Goal: Information Seeking & Learning: Compare options

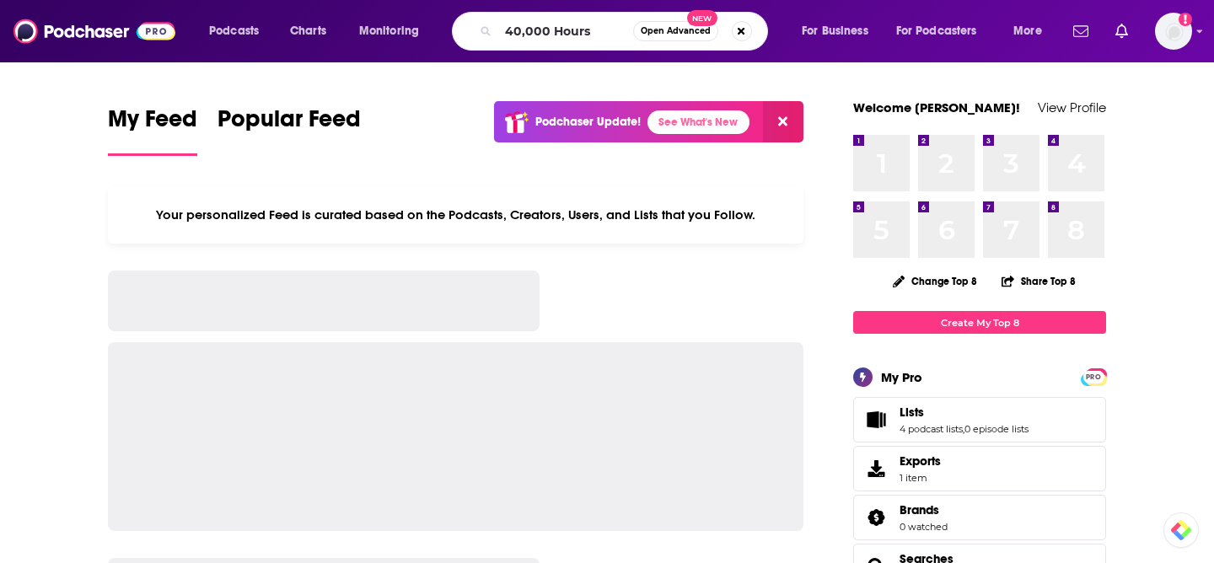
type input "40,000 Hours"
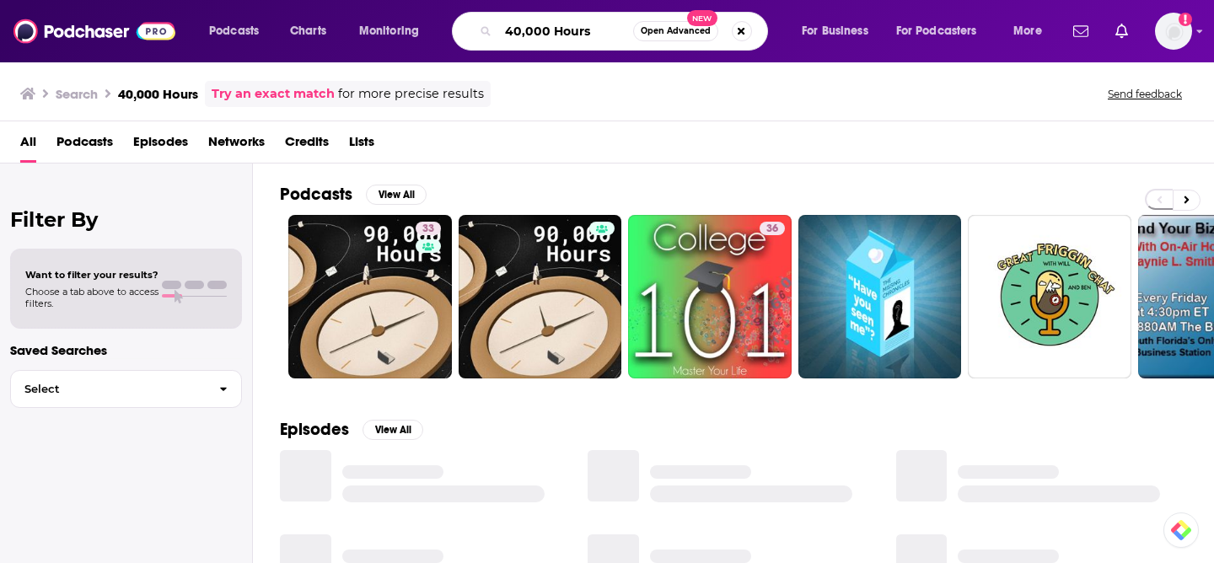
click at [513, 30] on input "40,000 Hours" at bounding box center [565, 31] width 135 height 27
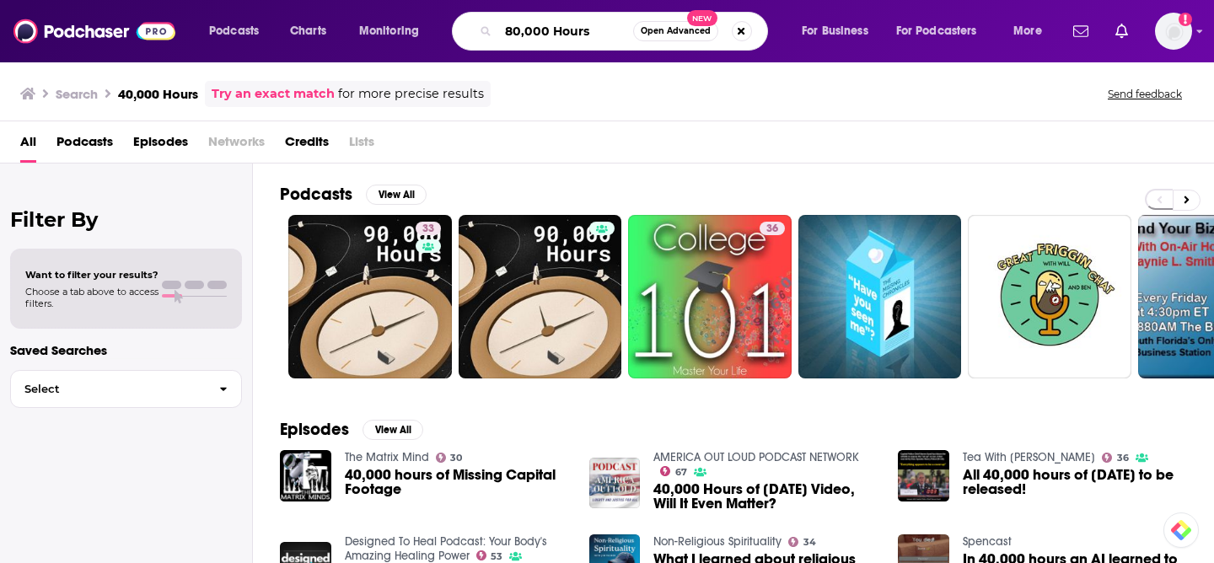
type input "80,000 Hours"
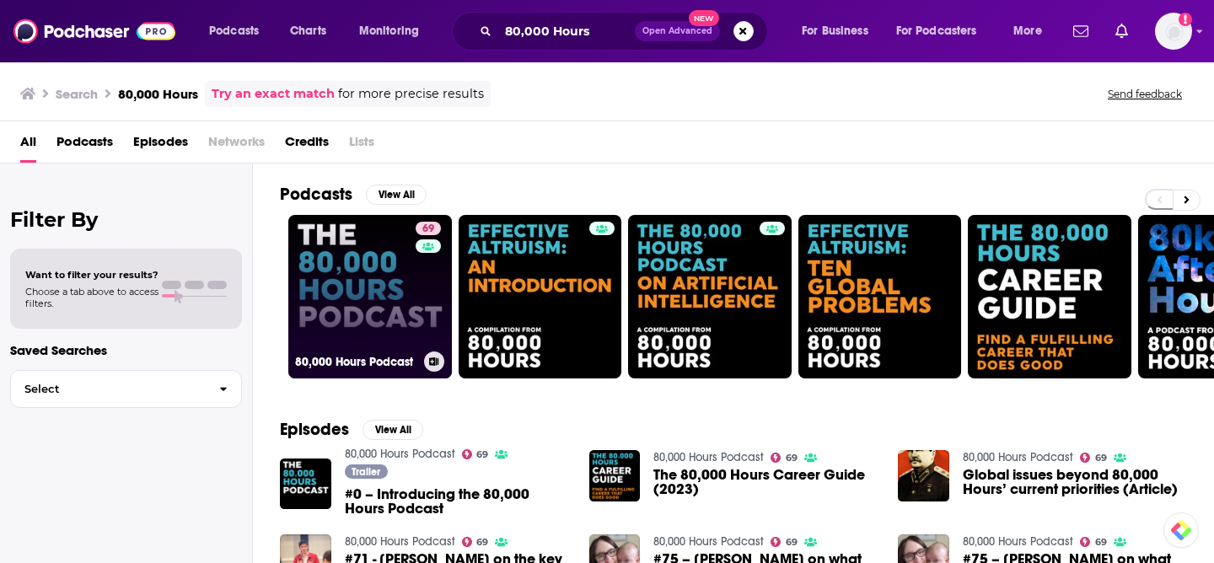
click at [358, 349] on link "69 80,000 Hours Podcast" at bounding box center [370, 297] width 164 height 164
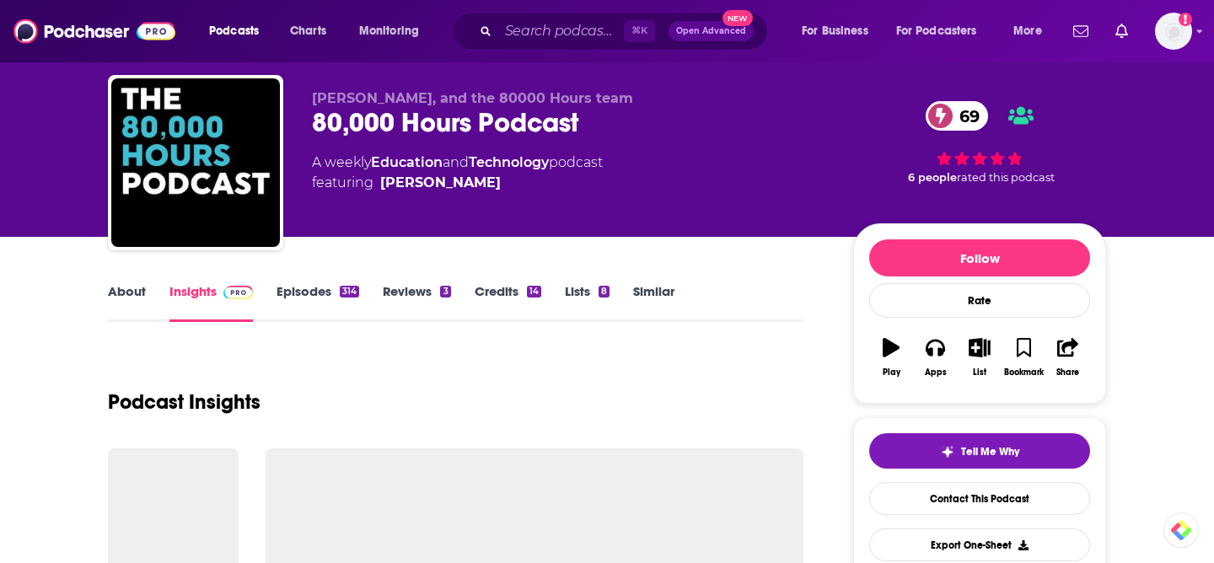
scroll to position [52, 0]
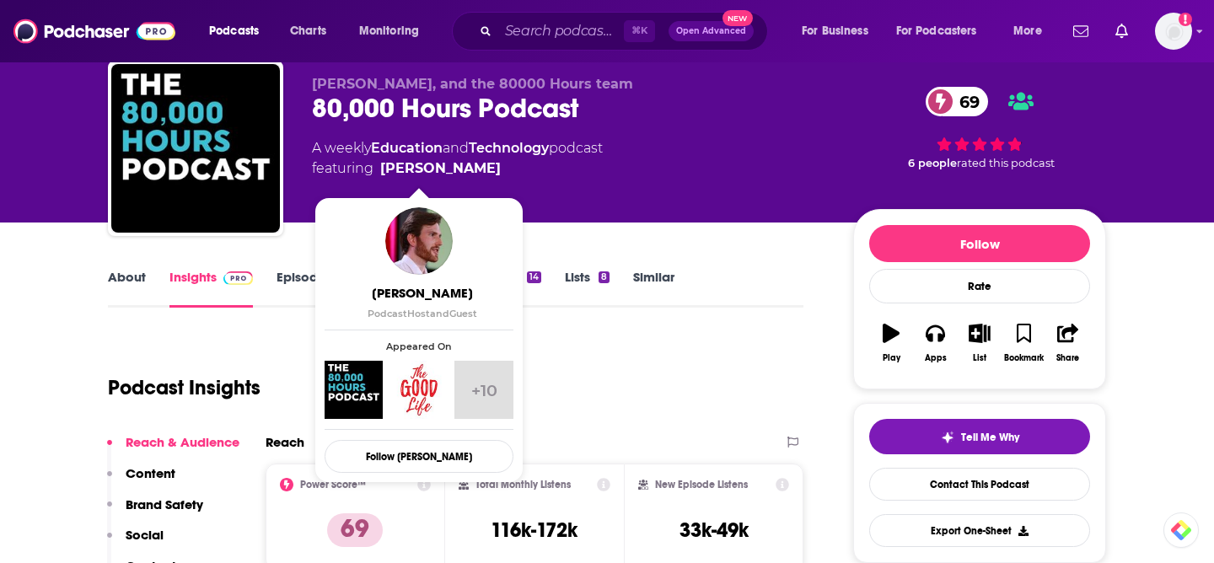
drag, startPoint x: 471, startPoint y: 171, endPoint x: 457, endPoint y: 165, distance: 15.5
click at [457, 165] on span "featuring [PERSON_NAME]" at bounding box center [457, 168] width 291 height 20
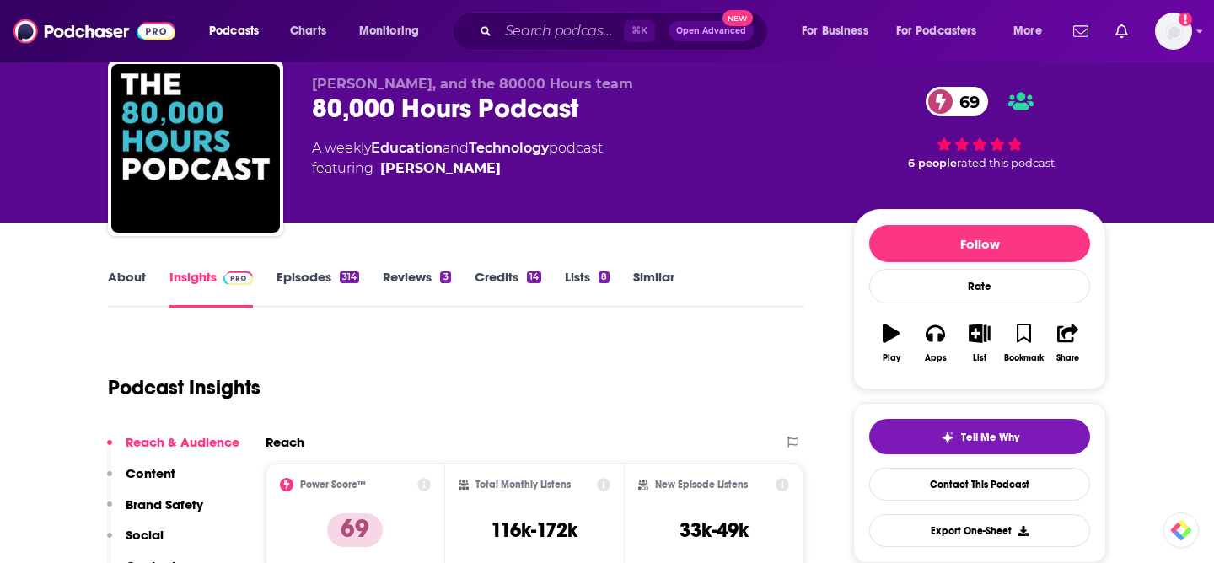
copy span "[PERSON_NAME]"
click at [317, 279] on link "Episodes 314" at bounding box center [317, 288] width 83 height 39
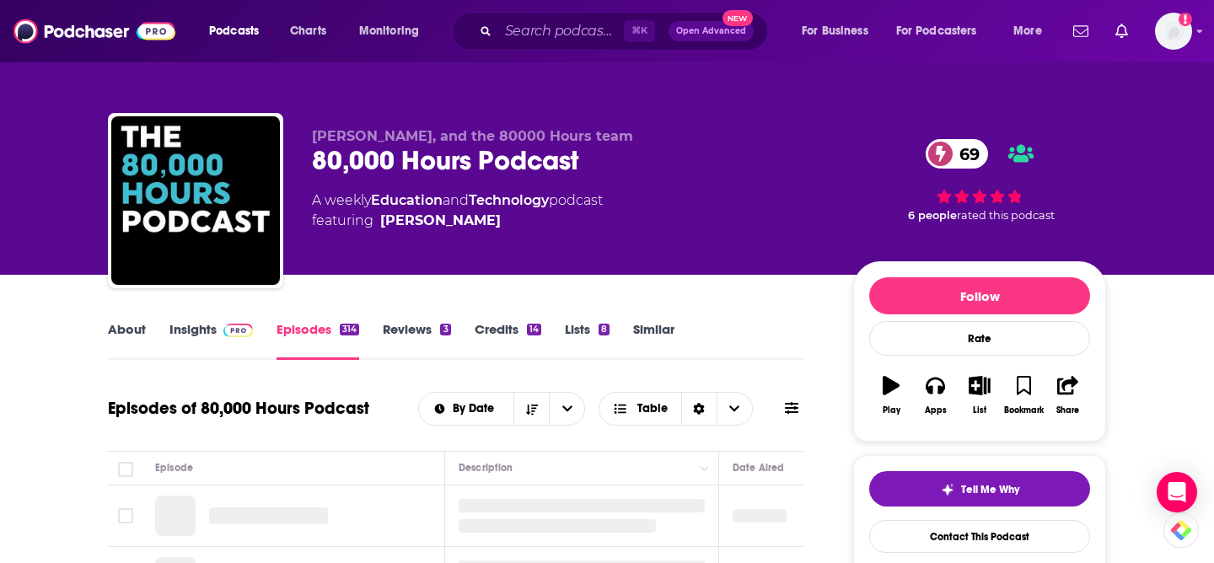
click at [212, 335] on link "Insights" at bounding box center [210, 340] width 83 height 39
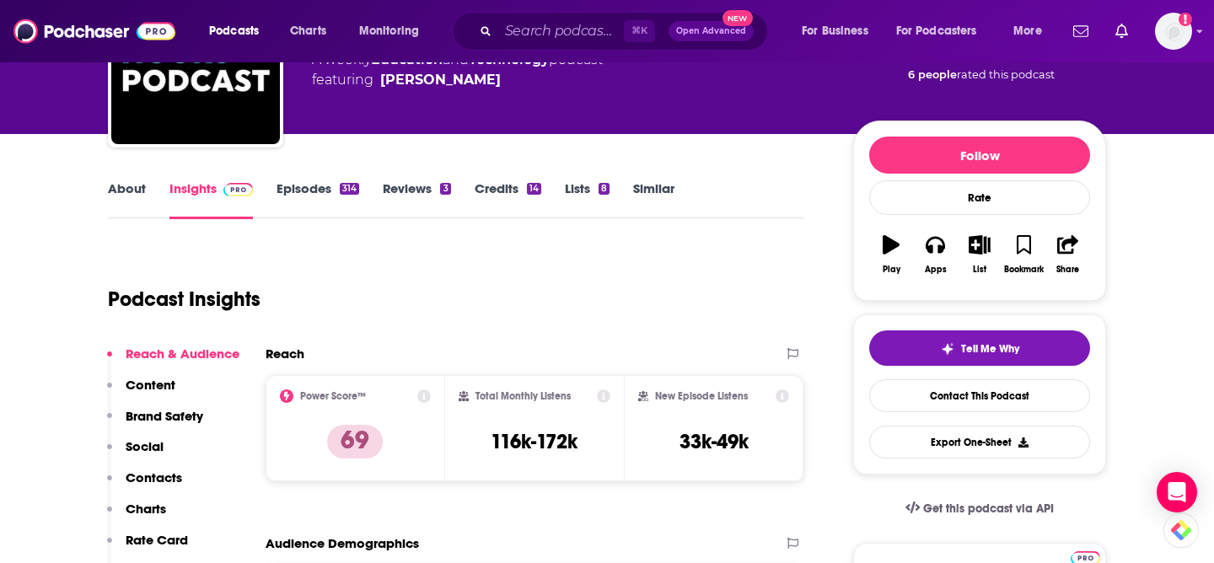
scroll to position [259, 0]
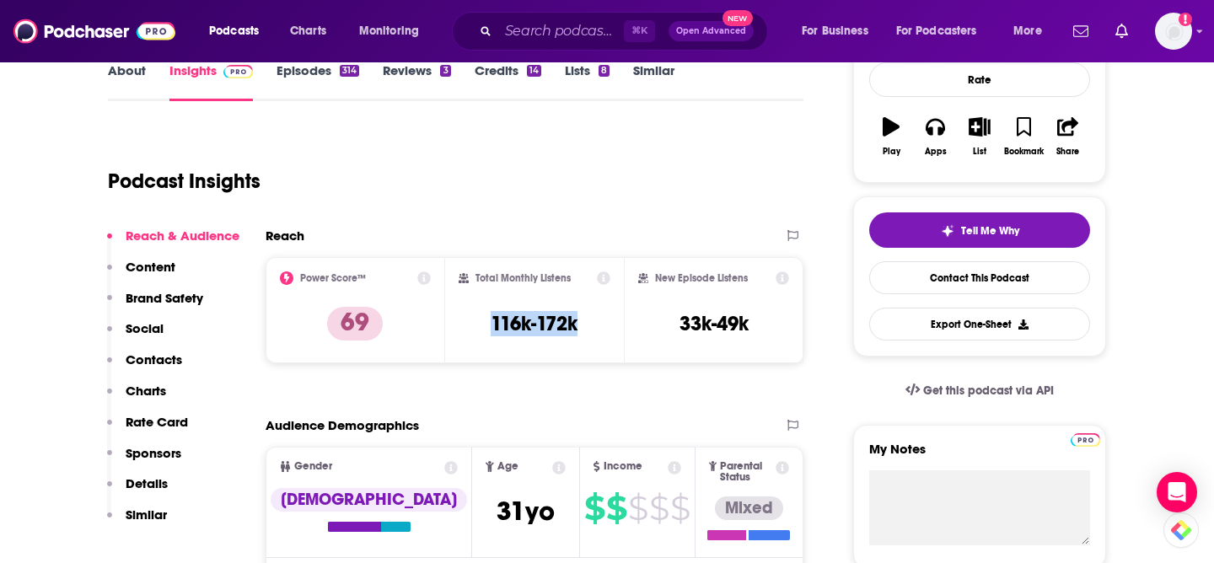
drag, startPoint x: 584, startPoint y: 321, endPoint x: 460, endPoint y: 330, distance: 124.2
click at [460, 330] on div "Total Monthly Listens 116k-172k" at bounding box center [535, 310] width 153 height 78
copy h3 "116k-172k"
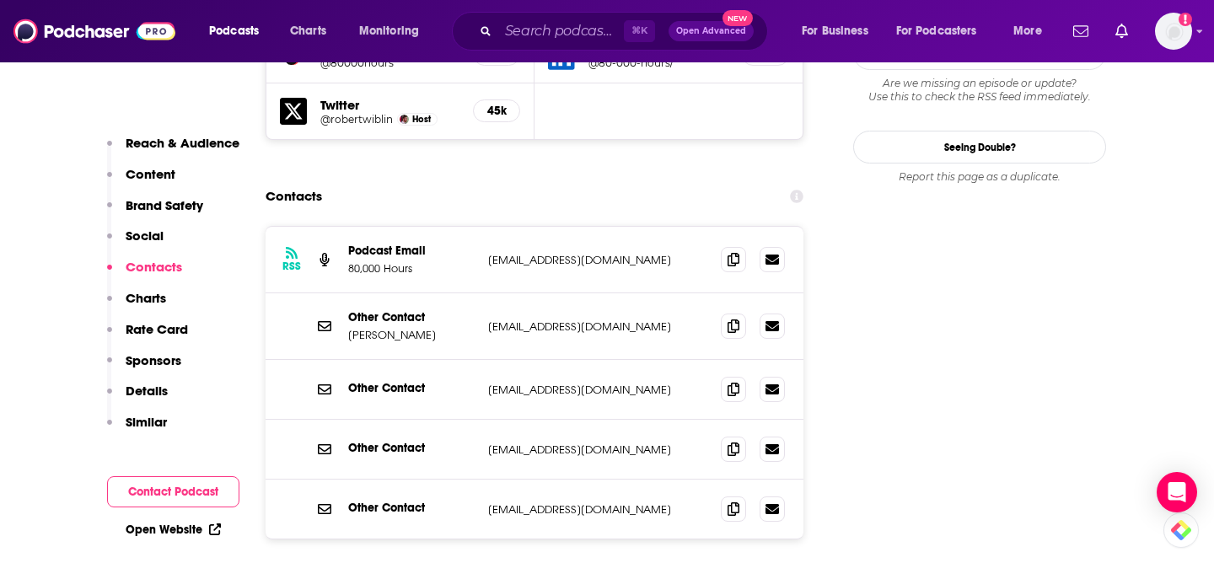
scroll to position [2087, 0]
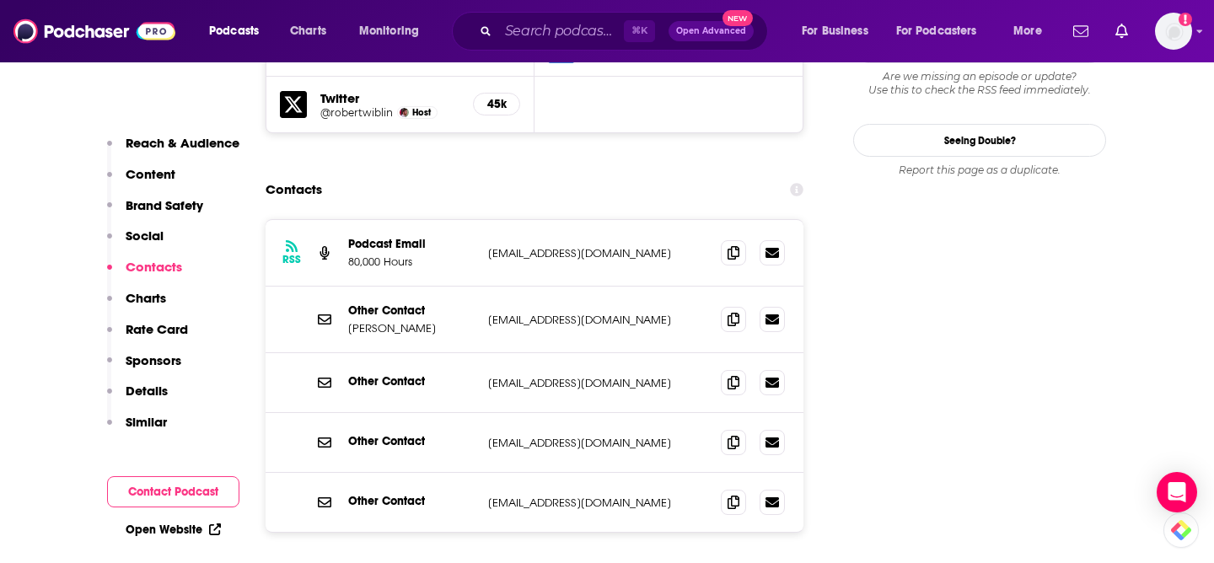
click at [497, 365] on div "Other Contact [EMAIL_ADDRESS][DOMAIN_NAME] [EMAIL_ADDRESS][DOMAIN_NAME]" at bounding box center [535, 383] width 538 height 60
click at [738, 312] on icon at bounding box center [733, 318] width 12 height 13
click at [730, 245] on icon at bounding box center [733, 251] width 12 height 13
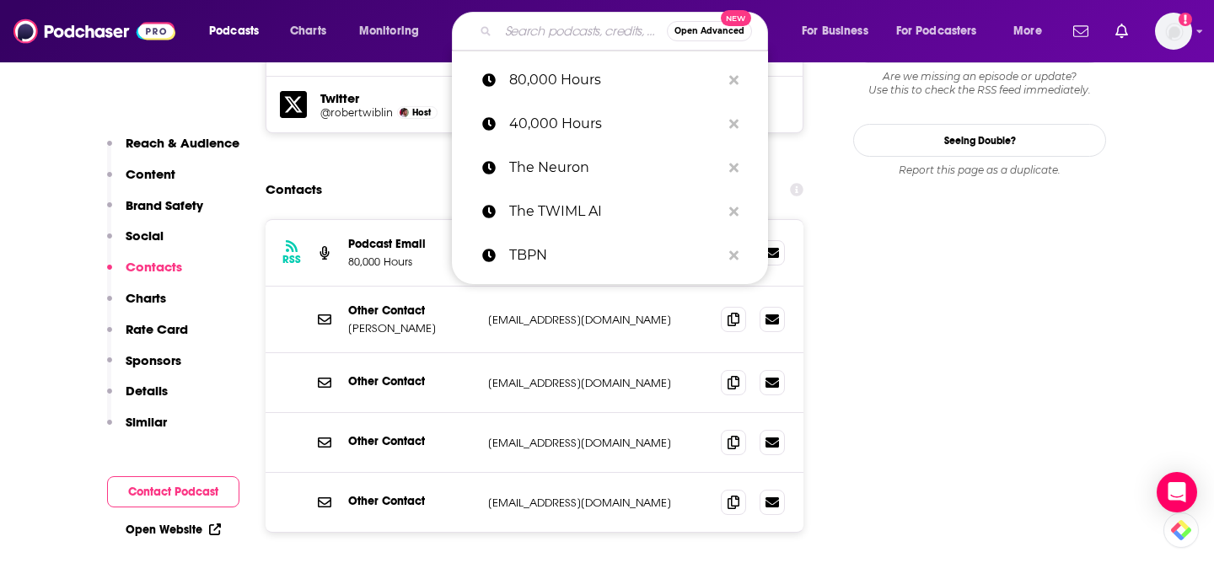
click at [518, 32] on input "Search podcasts, credits, & more..." at bounding box center [582, 31] width 169 height 27
paste input "[PERSON_NAME]"
type input "[PERSON_NAME]"
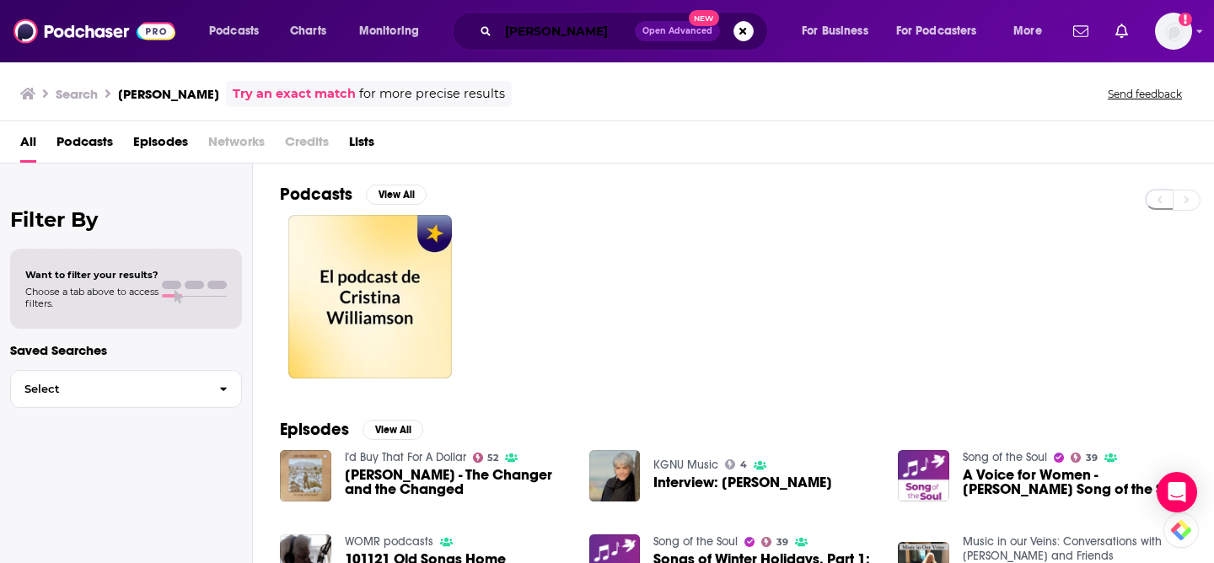
click at [604, 34] on input "[PERSON_NAME]" at bounding box center [566, 31] width 137 height 27
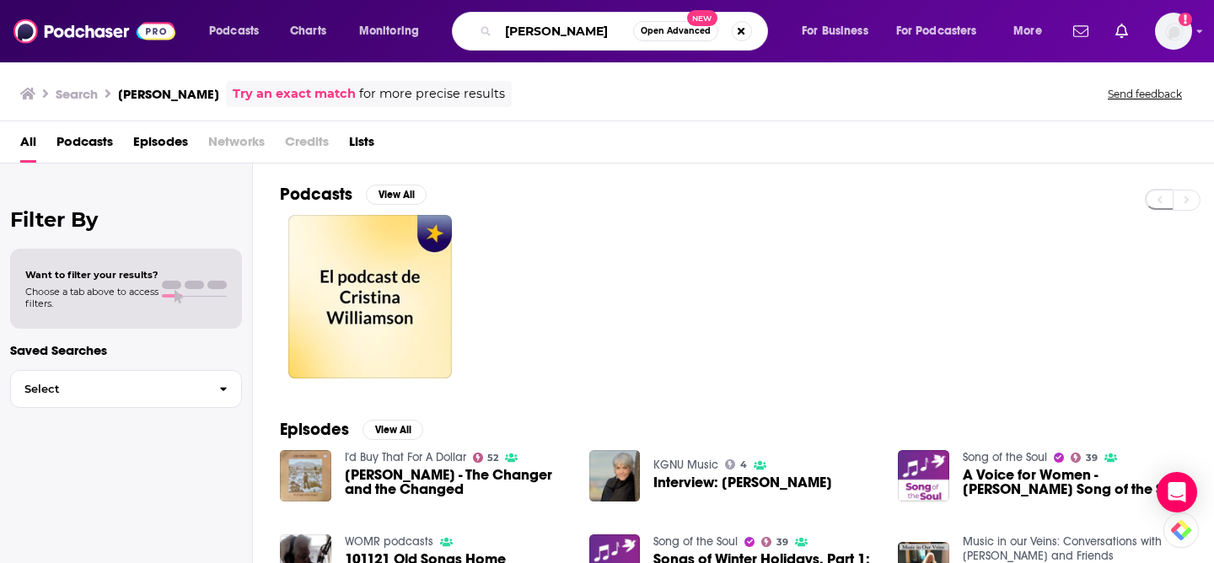
click at [604, 34] on input "[PERSON_NAME]" at bounding box center [565, 31] width 135 height 27
type input "modern wisdom"
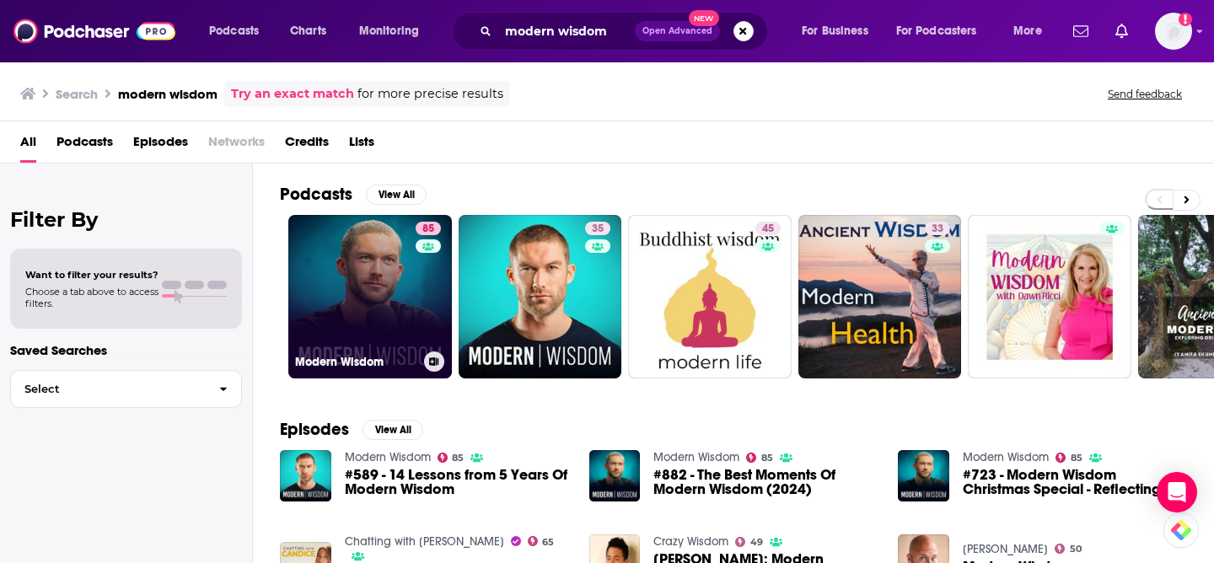
click at [352, 296] on link "85 Modern Wisdom" at bounding box center [370, 297] width 164 height 164
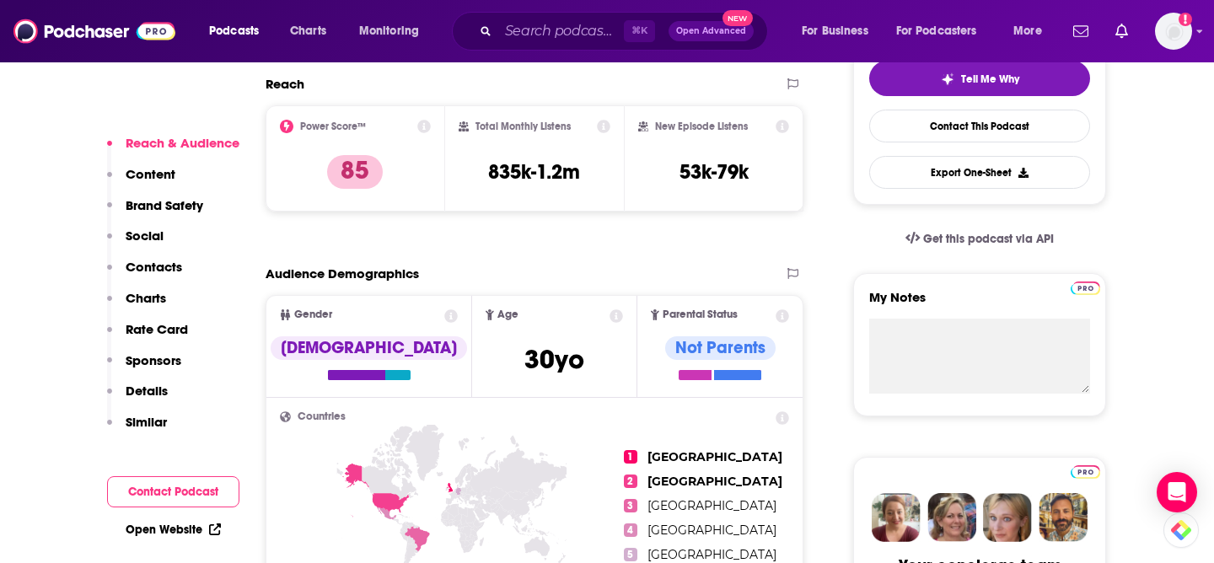
scroll to position [364, 0]
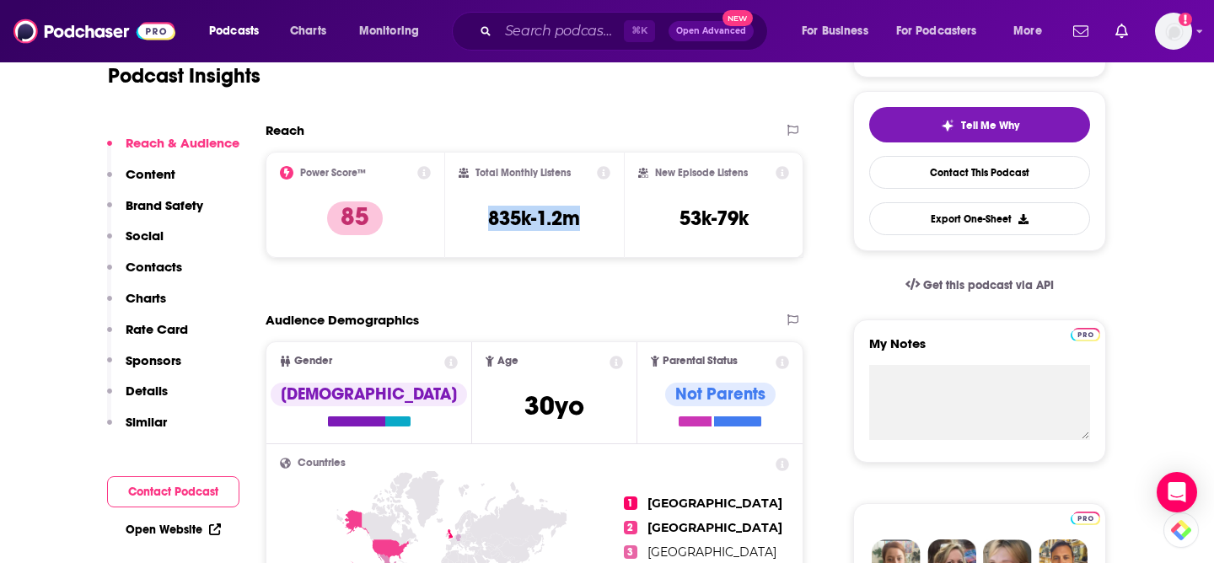
drag, startPoint x: 535, startPoint y: 218, endPoint x: 479, endPoint y: 217, distance: 56.5
click at [479, 217] on div "Total Monthly Listens 835k-1.2m" at bounding box center [535, 205] width 153 height 78
copy h3 "835k-1.2m"
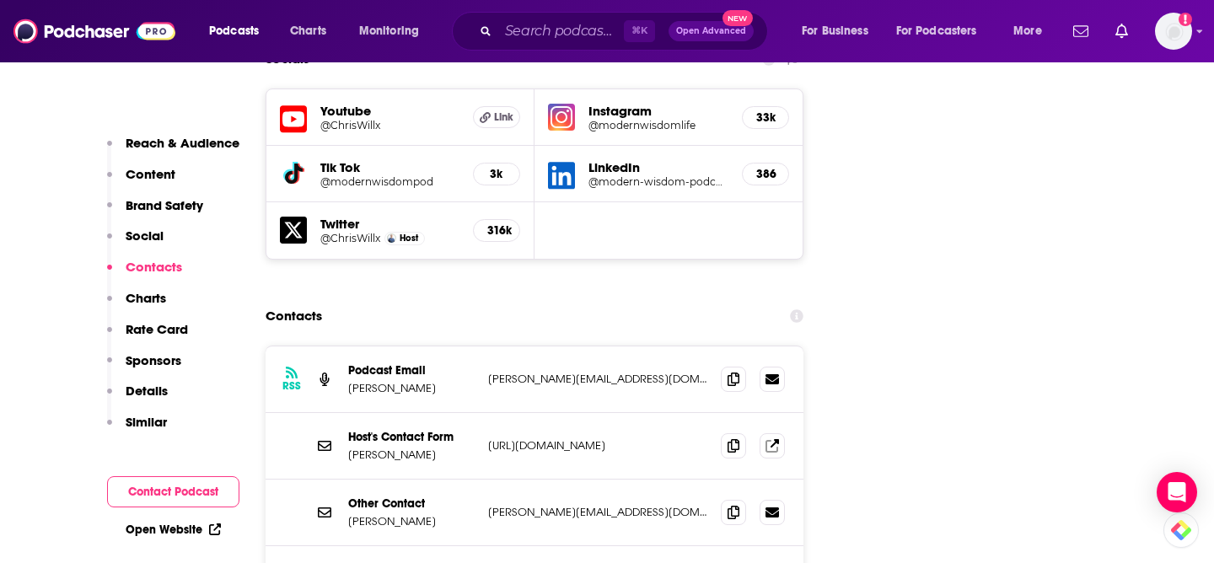
scroll to position [1953, 0]
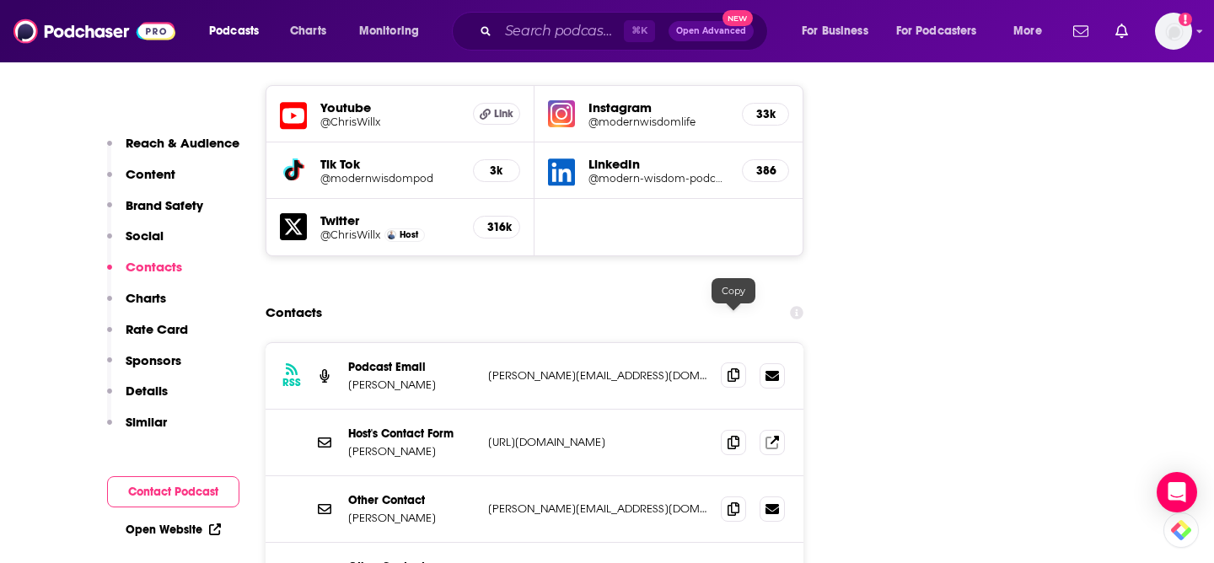
click at [733, 368] on icon at bounding box center [733, 374] width 12 height 13
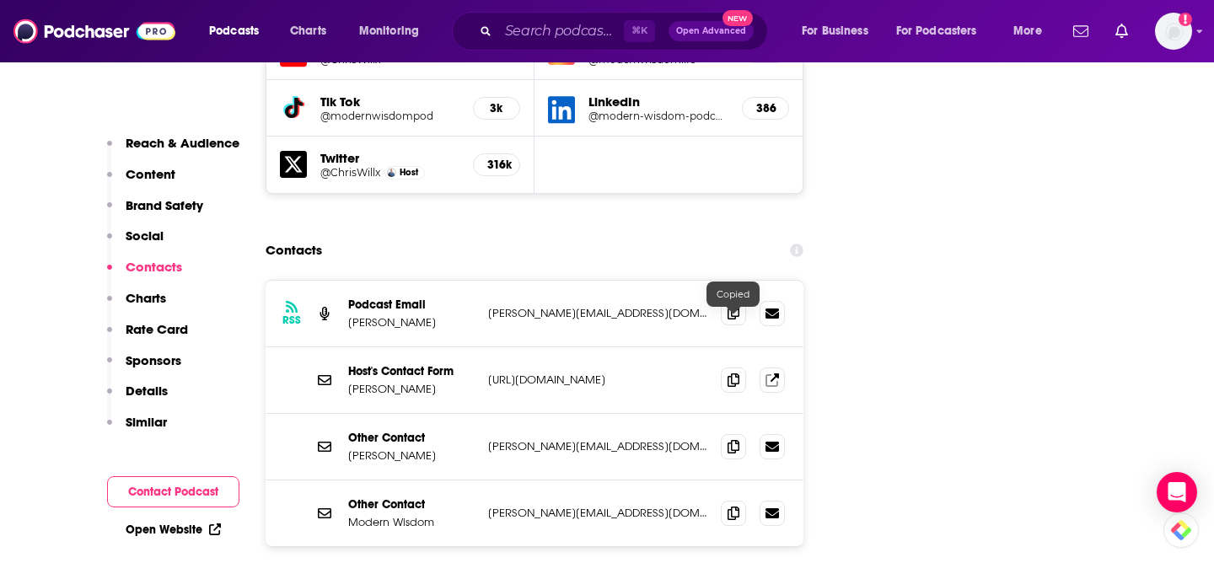
scroll to position [2017, 0]
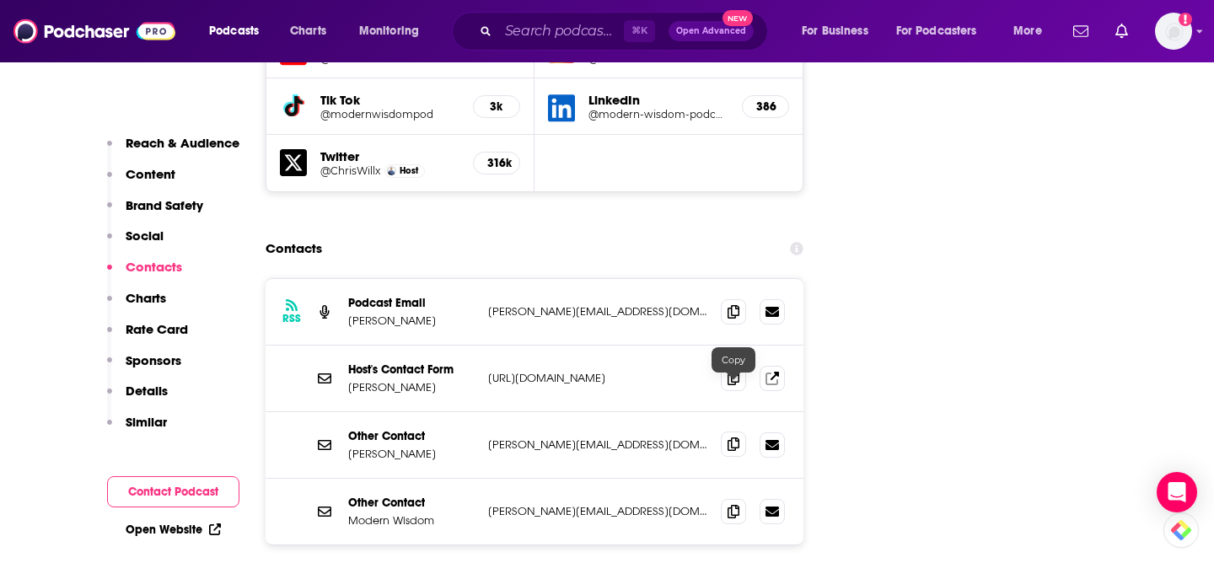
click at [738, 432] on span at bounding box center [733, 444] width 25 height 25
click at [556, 31] on input "Search podcasts, credits, & more..." at bounding box center [561, 31] width 126 height 27
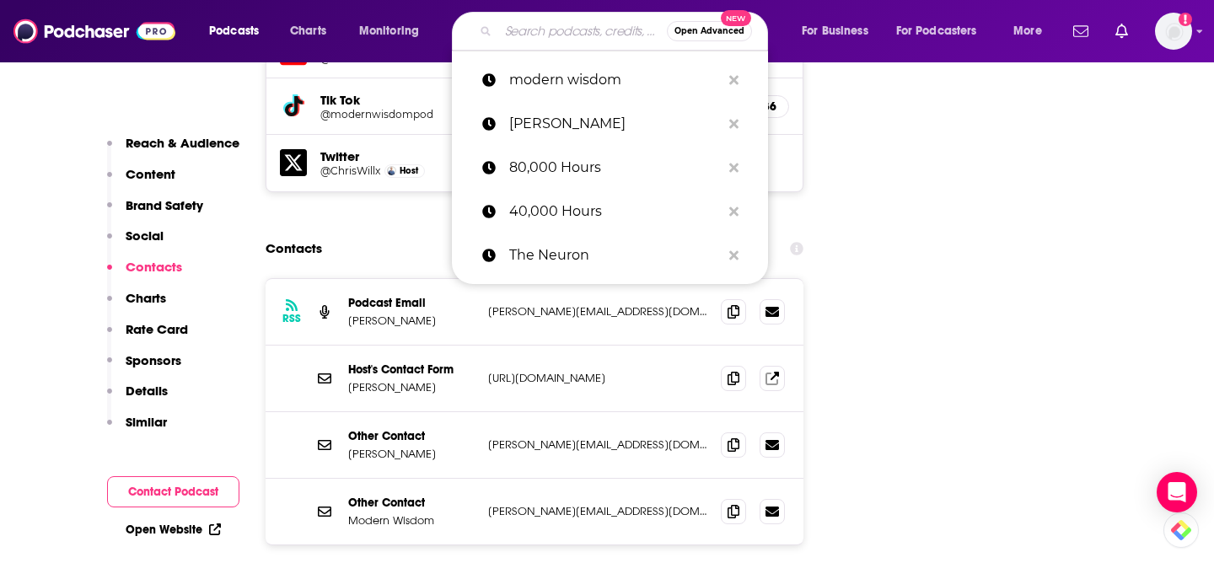
paste input "[PERSON_NAME]"
type input "[PERSON_NAME]"
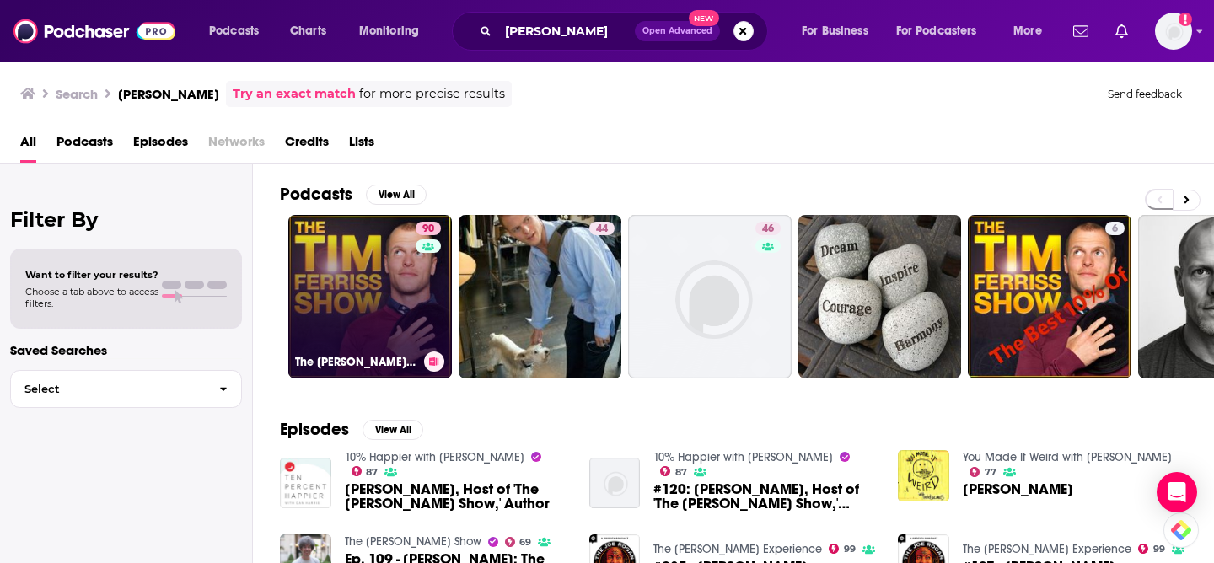
click at [371, 291] on link "90 The [PERSON_NAME] Show" at bounding box center [370, 297] width 164 height 164
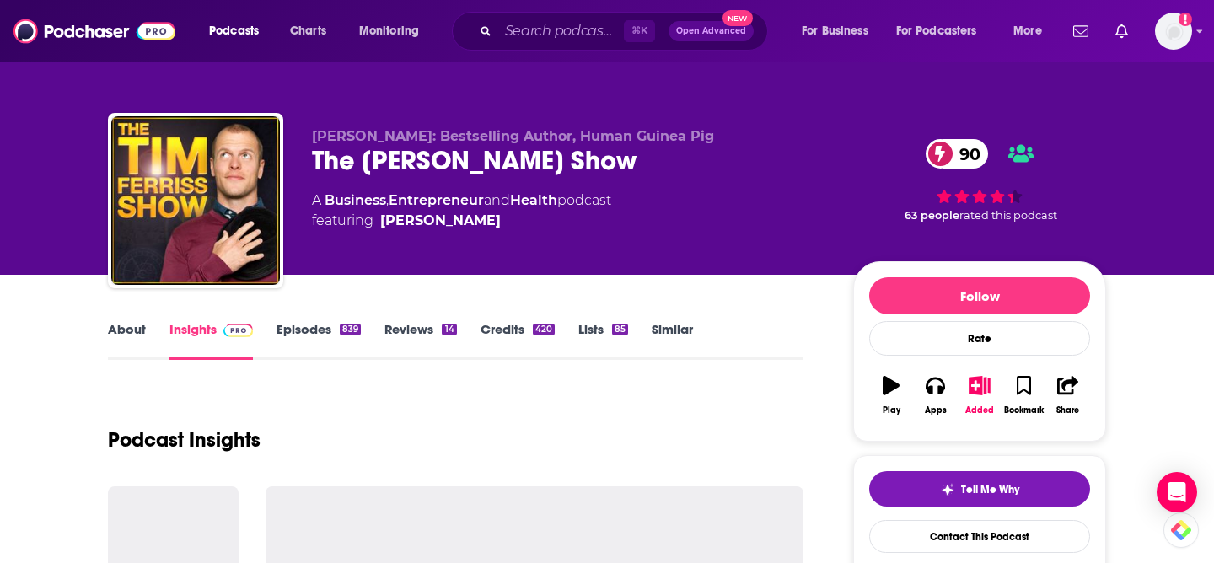
click at [390, 162] on div "The [PERSON_NAME] Show 90" at bounding box center [569, 160] width 514 height 33
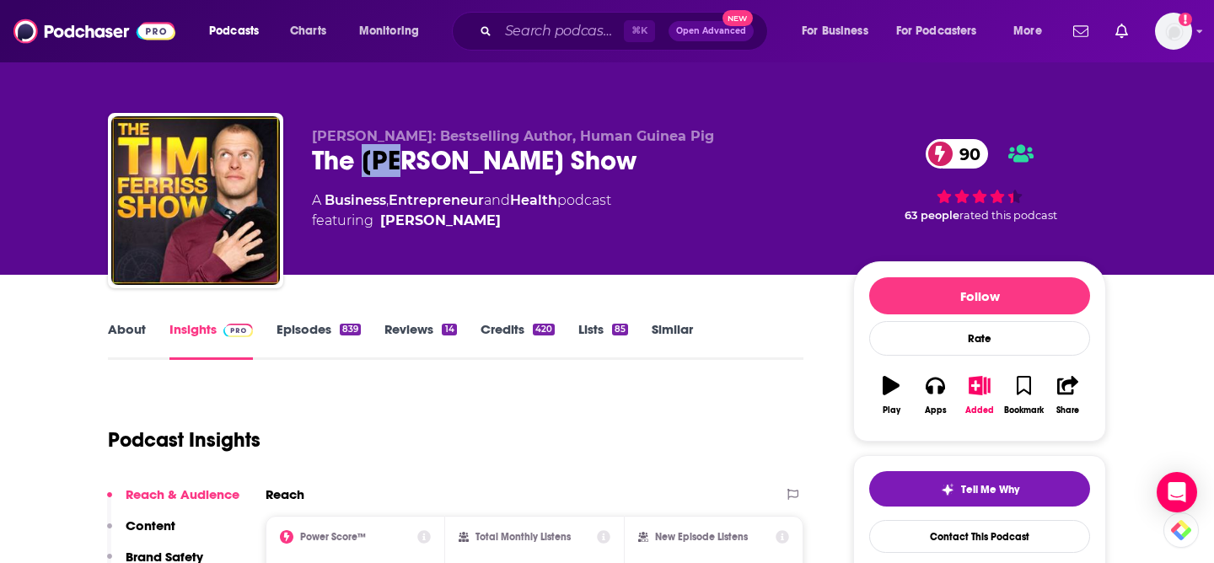
click at [390, 162] on div "The [PERSON_NAME] Show 90" at bounding box center [569, 160] width 514 height 33
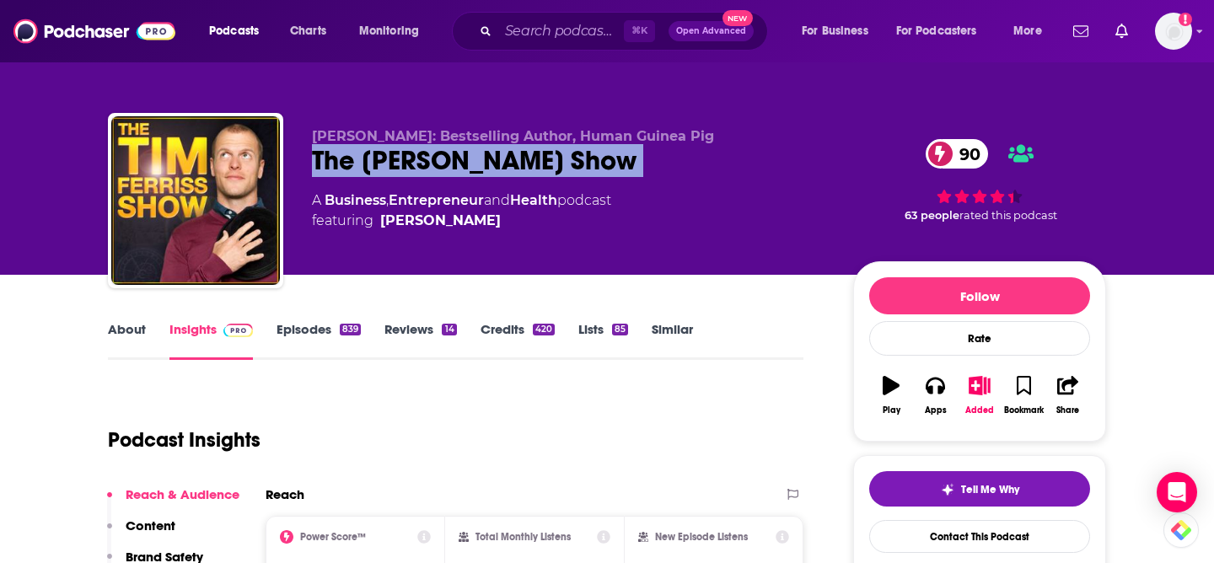
copy div "The [PERSON_NAME] Show 90"
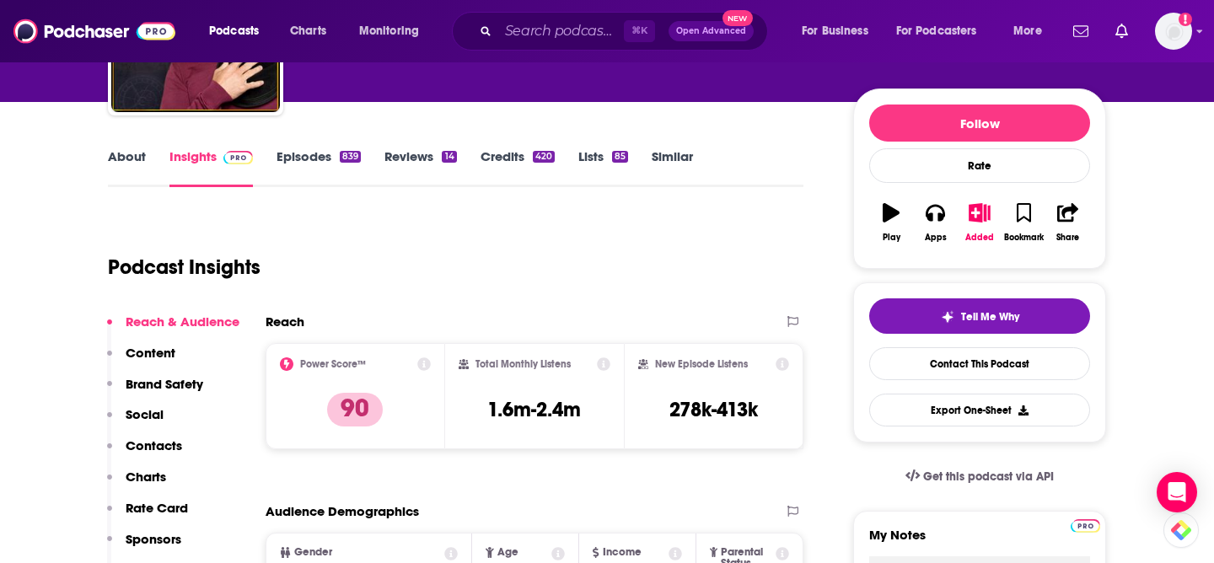
scroll to position [294, 0]
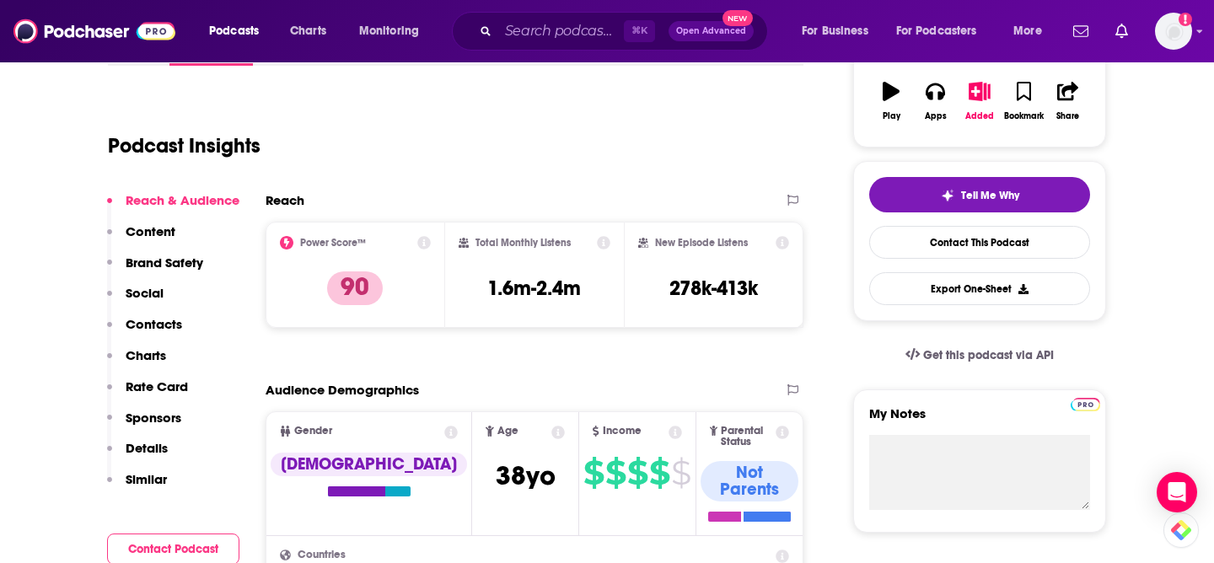
click at [545, 287] on h3 "1.6m-2.4m" at bounding box center [534, 288] width 94 height 25
copy div "1.6m-2.4m"
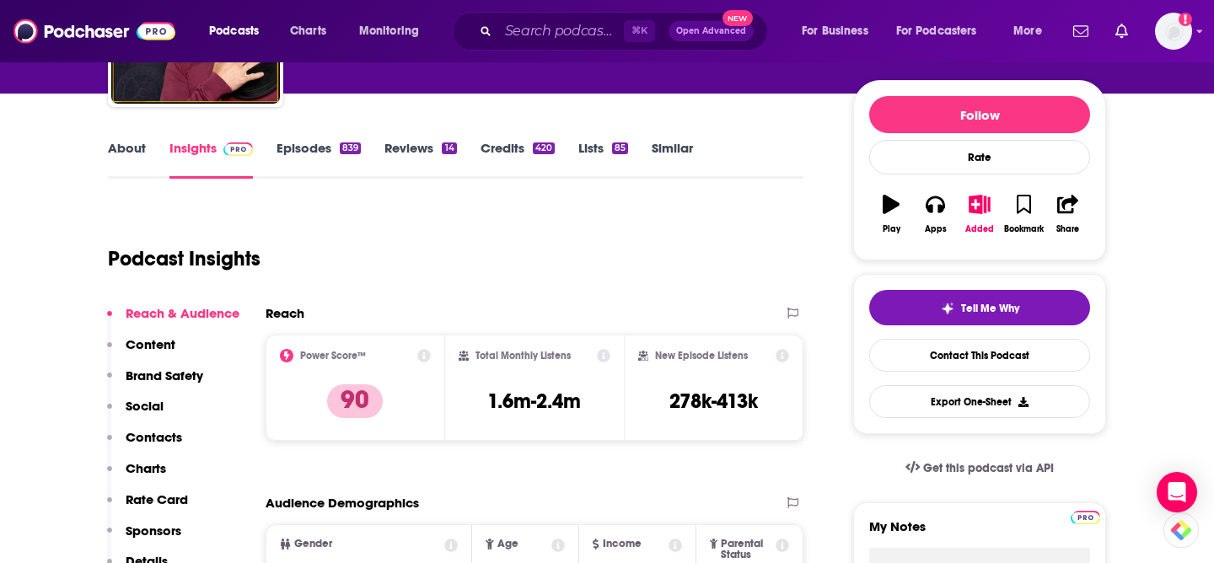
scroll to position [185, 0]
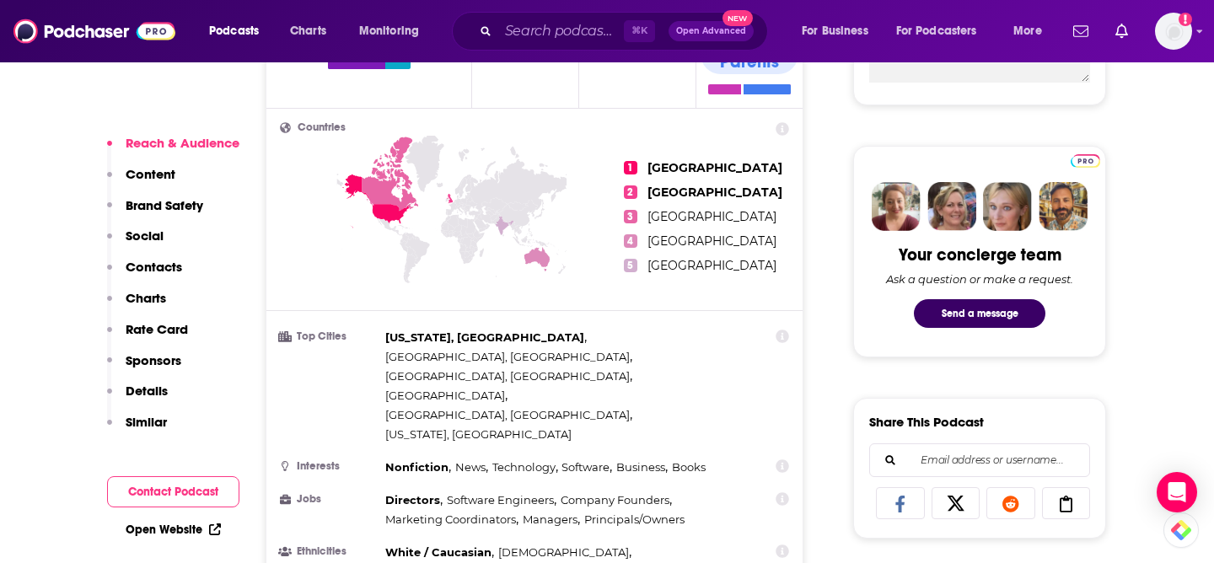
click at [133, 265] on p "Contacts" at bounding box center [154, 267] width 56 height 16
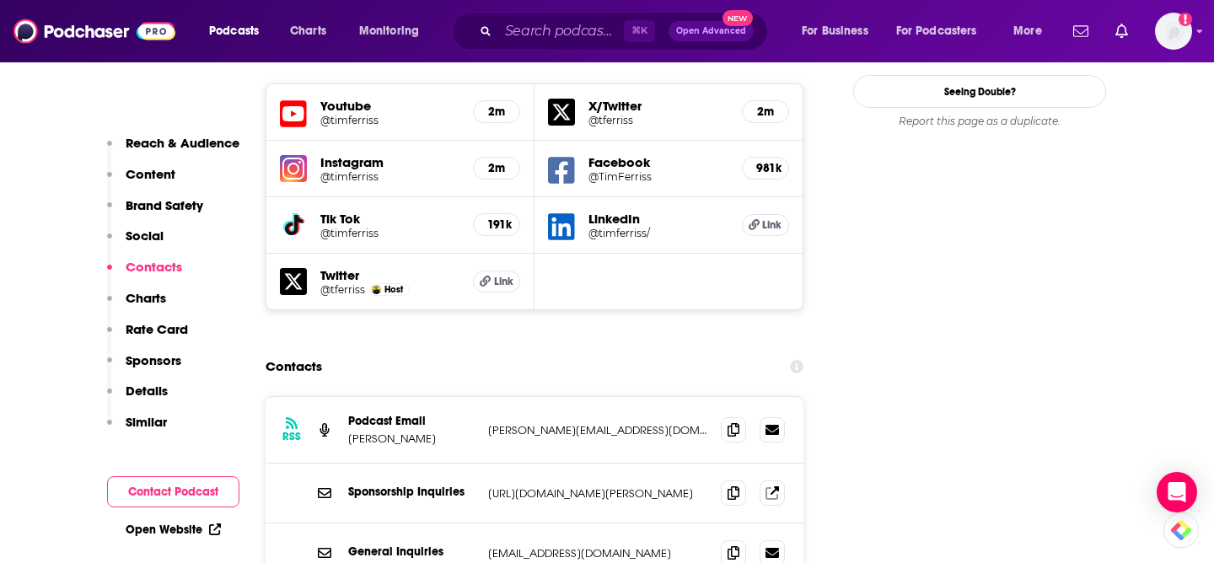
scroll to position [1983, 0]
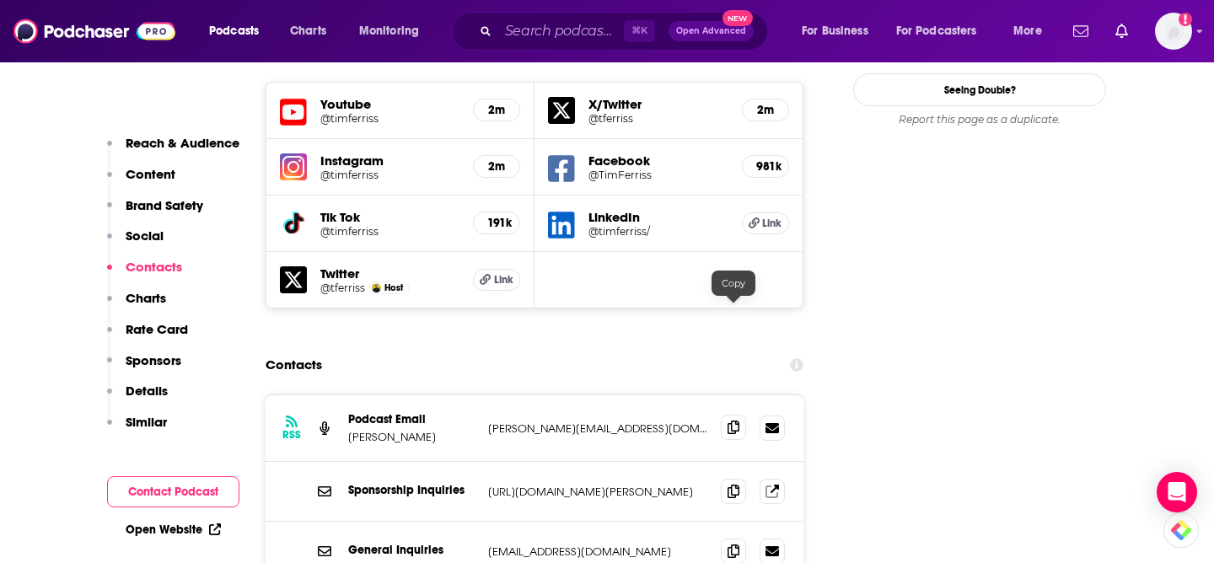
click at [731, 421] on icon at bounding box center [733, 427] width 12 height 13
